Goal: Book appointment/travel/reservation

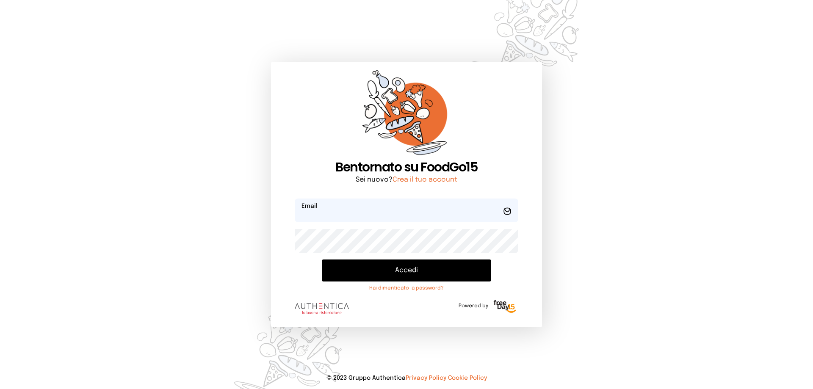
type input "**********"
click at [455, 268] on button "Accedi" at bounding box center [406, 271] width 169 height 22
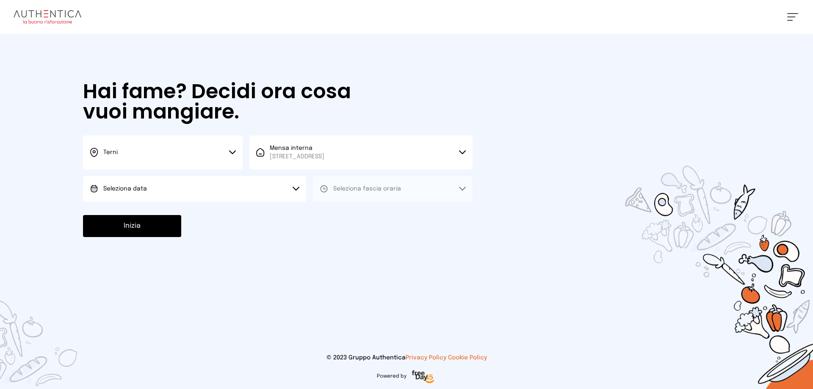
click at [288, 188] on button "Seleziona data" at bounding box center [194, 188] width 223 height 25
click at [246, 215] on li "[DATE], [DATE]" at bounding box center [194, 213] width 223 height 22
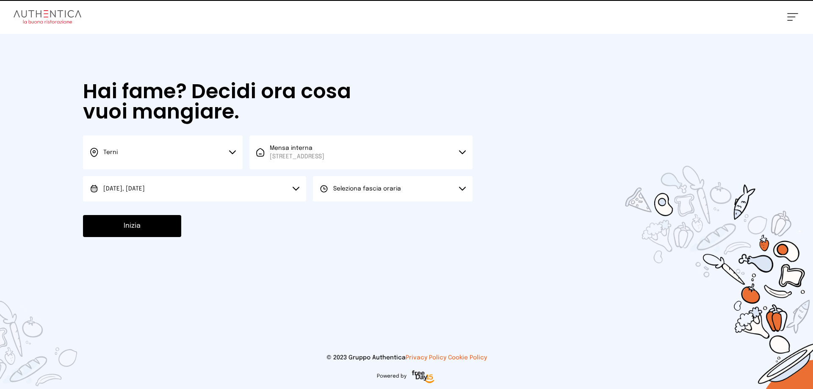
click at [341, 192] on span "Seleziona fascia oraria" at bounding box center [367, 189] width 68 height 8
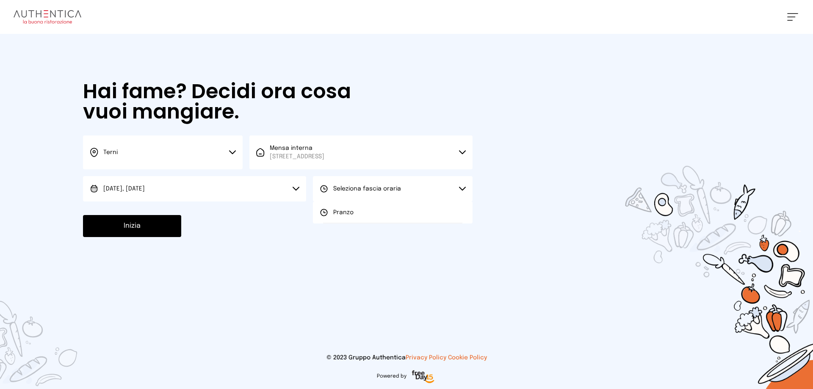
click at [339, 211] on span "Pranzo" at bounding box center [343, 212] width 20 height 8
click at [160, 224] on button "Inizia" at bounding box center [132, 226] width 98 height 22
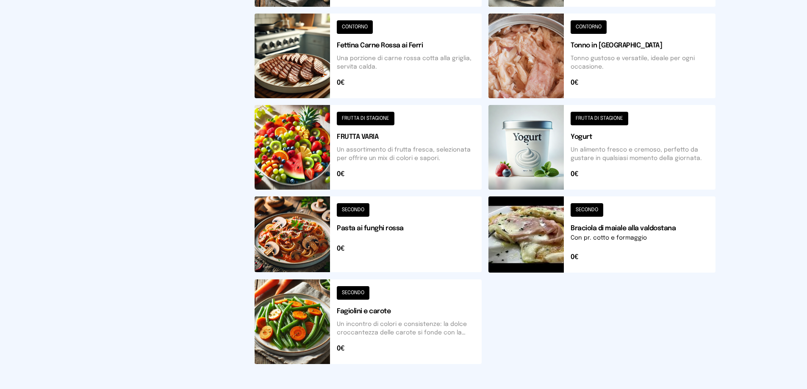
scroll to position [304, 0]
